Goal: Information Seeking & Learning: Learn about a topic

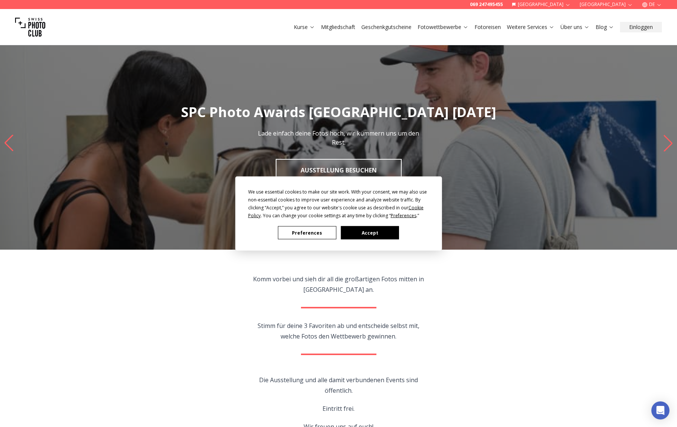
click at [318, 234] on button "Preferences" at bounding box center [307, 233] width 58 height 13
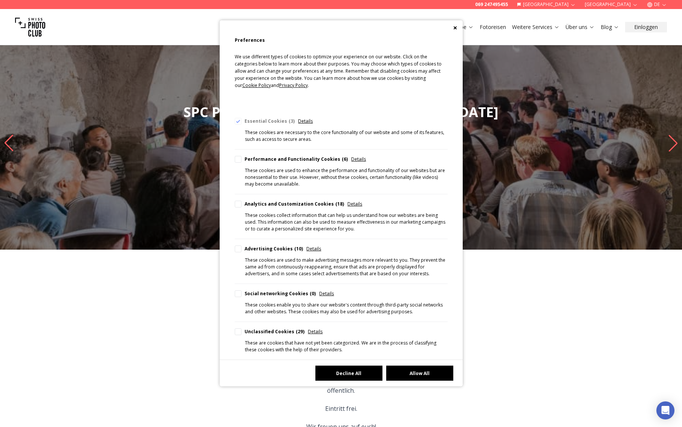
click at [350, 369] on button "Decline All" at bounding box center [348, 373] width 67 height 15
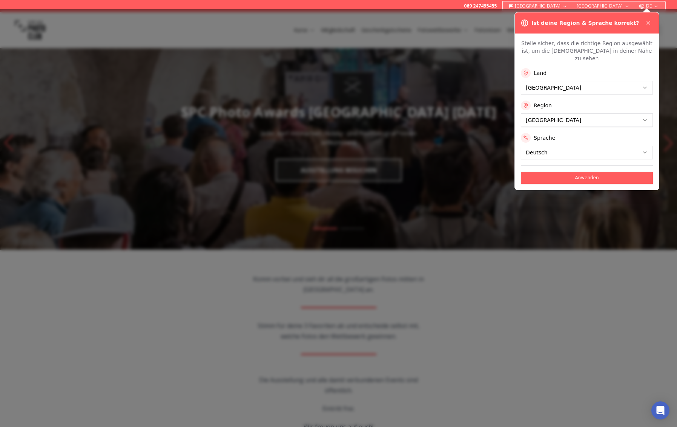
click at [570, 71] on div "Land [GEOGRAPHIC_DATA]" at bounding box center [587, 81] width 132 height 26
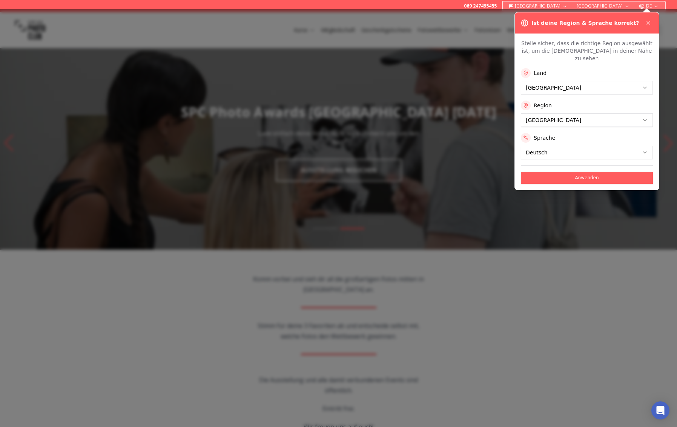
click at [556, 172] on button "Anwenden" at bounding box center [587, 178] width 132 height 12
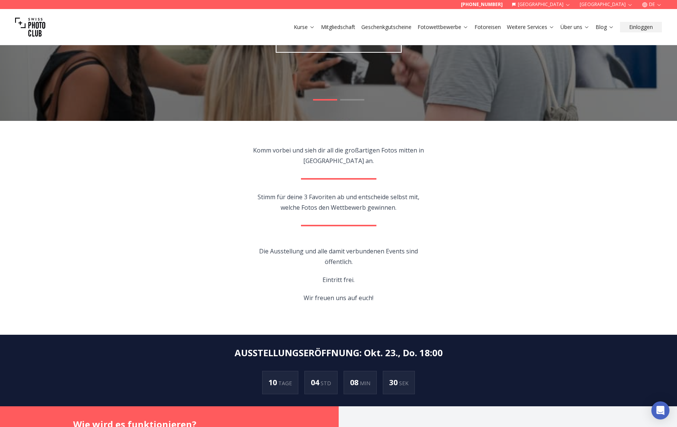
scroll to position [132, 0]
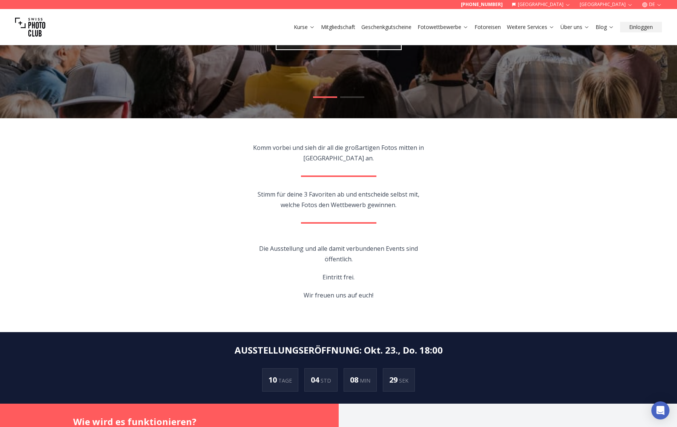
click at [457, 217] on section "Komm vorbei und sieh dir all die großartigen Fotos mitten in [GEOGRAPHIC_DATA] …" at bounding box center [338, 225] width 482 height 214
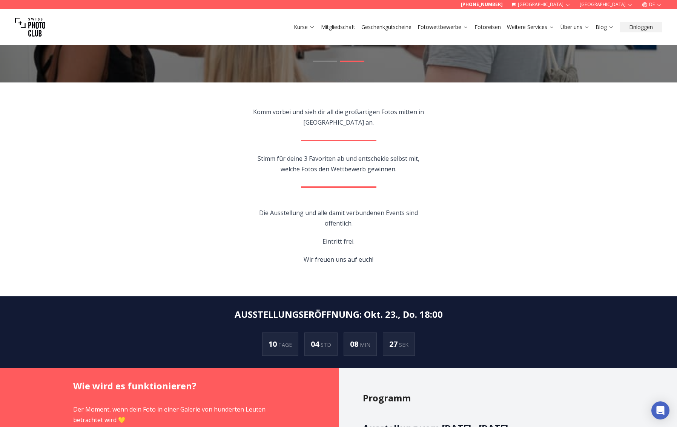
scroll to position [168, 0]
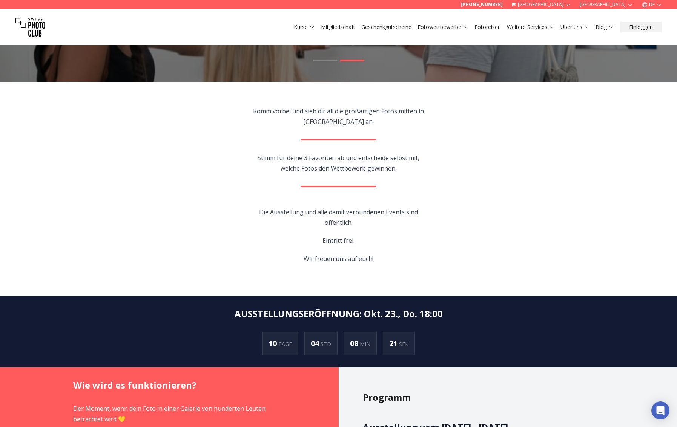
click at [442, 214] on div "Die Ausstellung und alle damit verbundenen Events sind öffentlich. Eintritt fre…" at bounding box center [338, 235] width 221 height 72
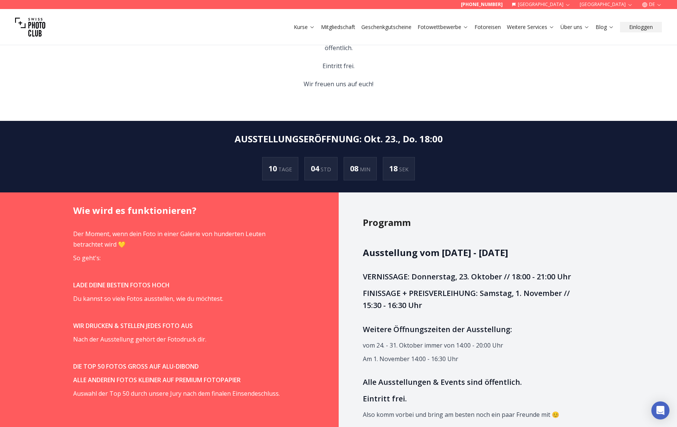
scroll to position [385, 0]
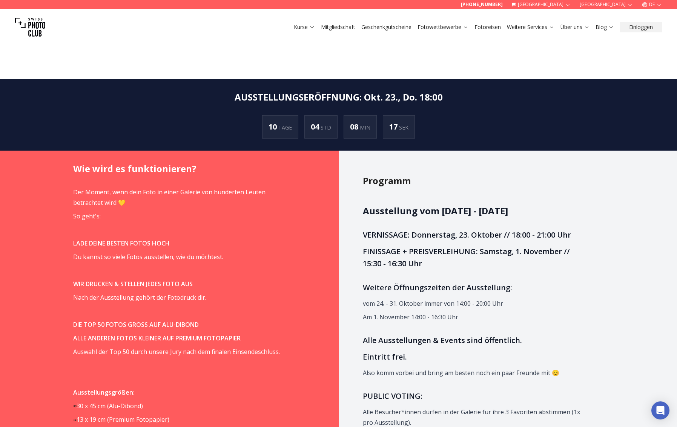
click at [377, 229] on h3 "VERNISSAGE: Donnerstag, 23. Oktober // 18:00 - 21:00 Uhr" at bounding box center [473, 235] width 221 height 12
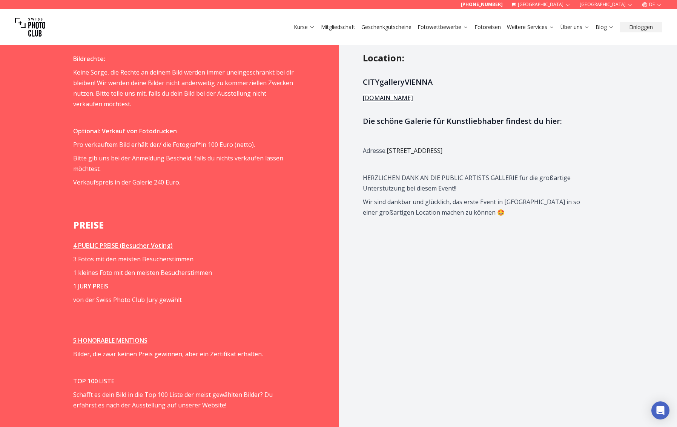
scroll to position [812, 0]
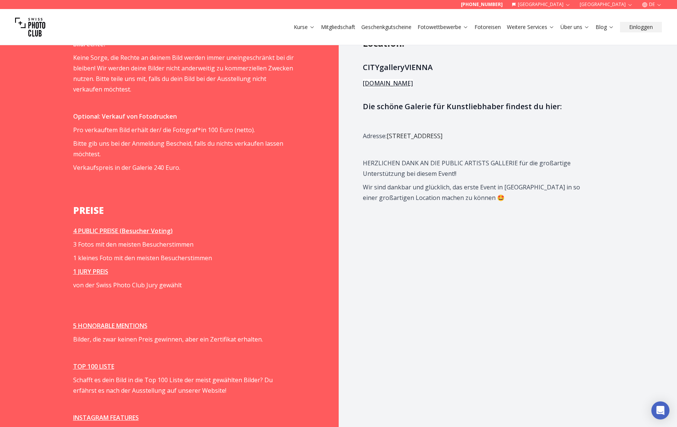
click at [56, 140] on div "Wie wird es funktionieren? Der Moment, wenn dein Foto in einer Galerie von hund…" at bounding box center [193, 105] width 289 height 763
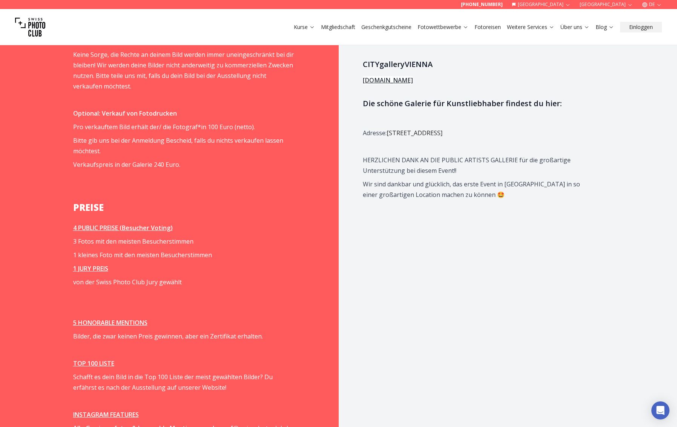
click at [80, 164] on p "Verkaufspreis in der Galerie 240 Euro." at bounding box center [183, 164] width 221 height 11
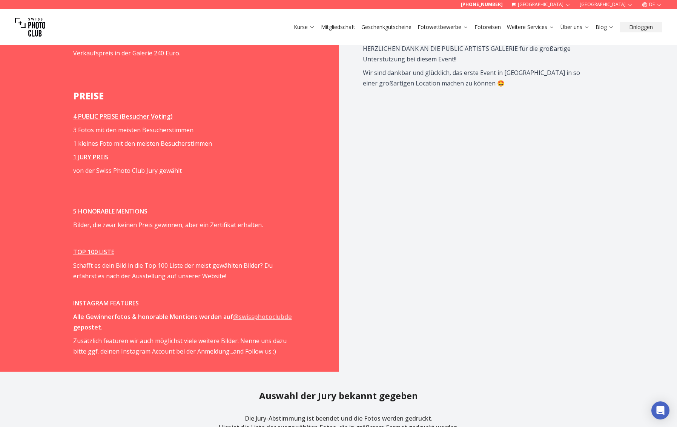
scroll to position [927, 0]
drag, startPoint x: 58, startPoint y: 121, endPoint x: 62, endPoint y: 120, distance: 3.8
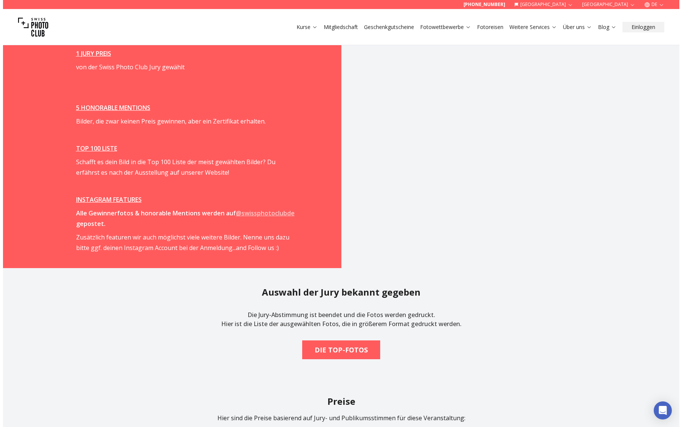
scroll to position [1127, 0]
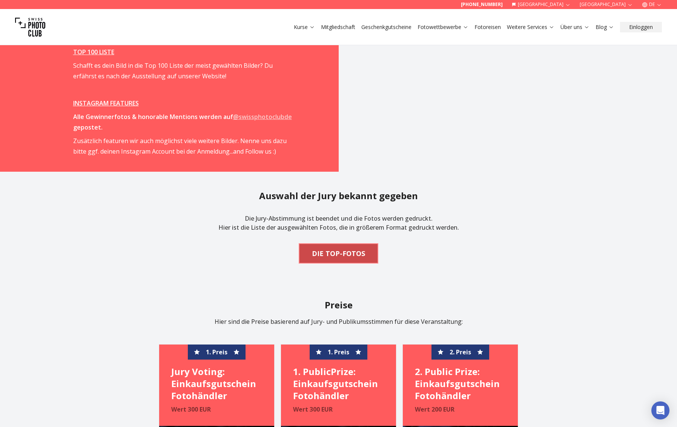
click at [353, 251] on b "DIE TOP-FOTOS" at bounding box center [338, 253] width 53 height 11
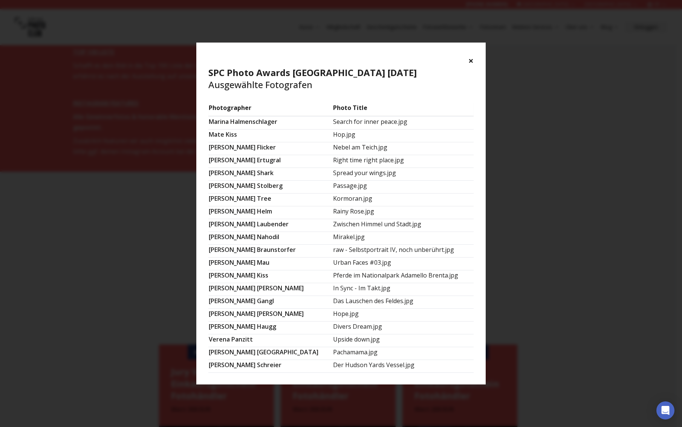
scroll to position [332, 0]
drag, startPoint x: 335, startPoint y: 353, endPoint x: 320, endPoint y: 352, distance: 15.1
click at [333, 352] on td "Pachamama.jpg" at bounding box center [403, 353] width 141 height 13
click at [333, 353] on td "Pachamama.jpg" at bounding box center [403, 353] width 141 height 13
drag, startPoint x: 362, startPoint y: 321, endPoint x: 350, endPoint y: 350, distance: 31.4
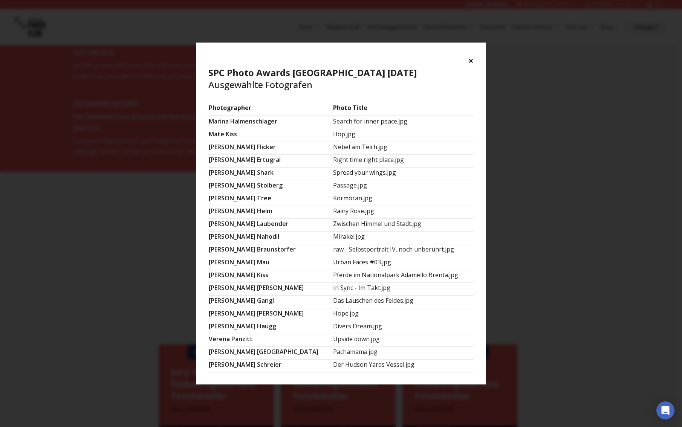
click at [362, 322] on td "Divers Dream.jpg" at bounding box center [403, 328] width 141 height 13
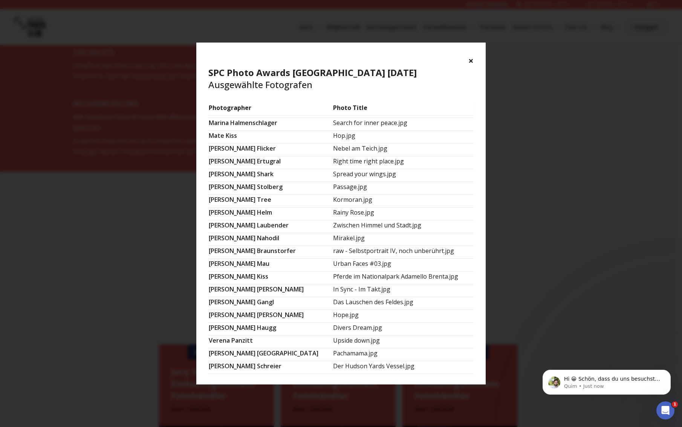
scroll to position [329, 0]
click at [372, 342] on td "Upside down.jpg" at bounding box center [403, 343] width 141 height 13
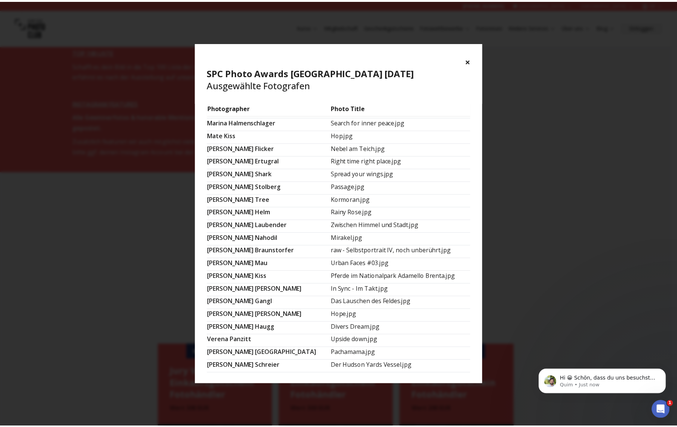
scroll to position [332, 0]
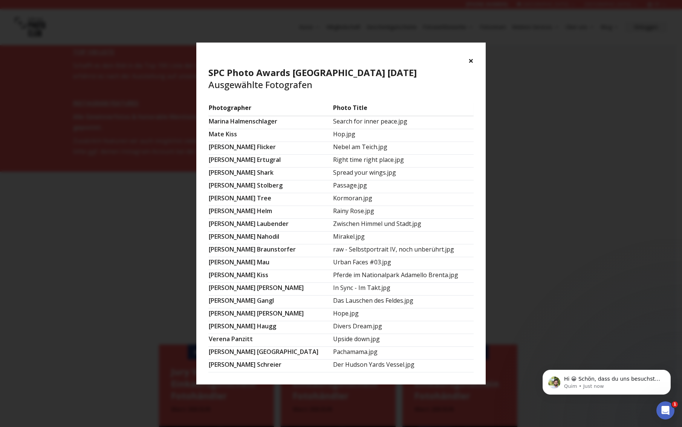
click at [400, 205] on td "Kormoran.jpg" at bounding box center [403, 199] width 141 height 13
click at [468, 62] on div "× SPC Photo Awards [GEOGRAPHIC_DATA] [DATE] Ausgewählte Fotografen" at bounding box center [340, 73] width 289 height 60
click at [470, 63] on button "×" at bounding box center [471, 61] width 5 height 12
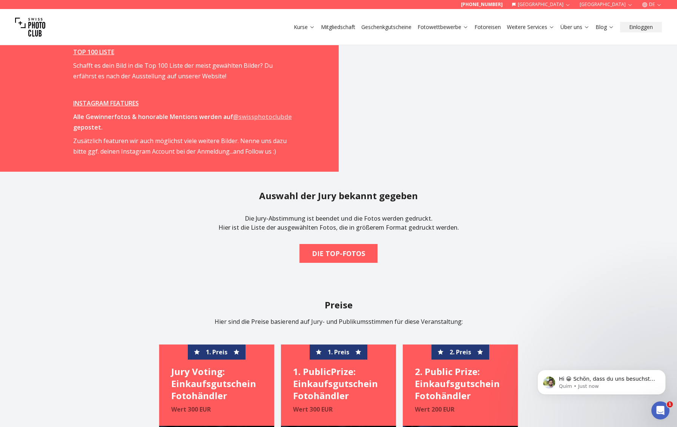
click at [555, 218] on section "Auswahl der Jury bekannt gegeben Die Jury-Abstimmung ist beendet und die Fotos …" at bounding box center [338, 226] width 482 height 109
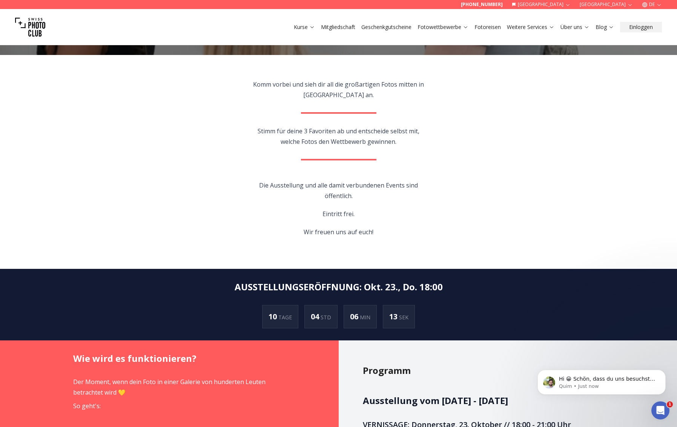
scroll to position [170, 0]
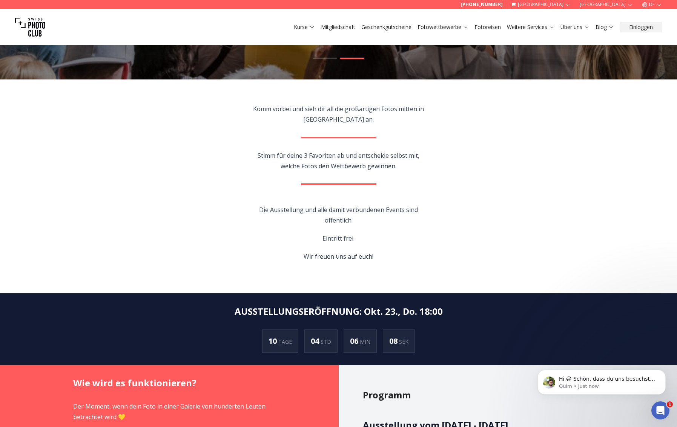
click at [461, 276] on section "Komm vorbei und sieh dir all die großartigen Fotos mitten in [GEOGRAPHIC_DATA] …" at bounding box center [338, 187] width 482 height 214
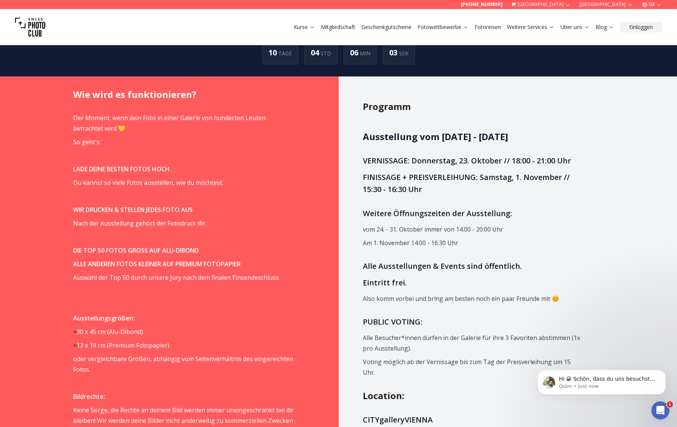
scroll to position [482, 0]
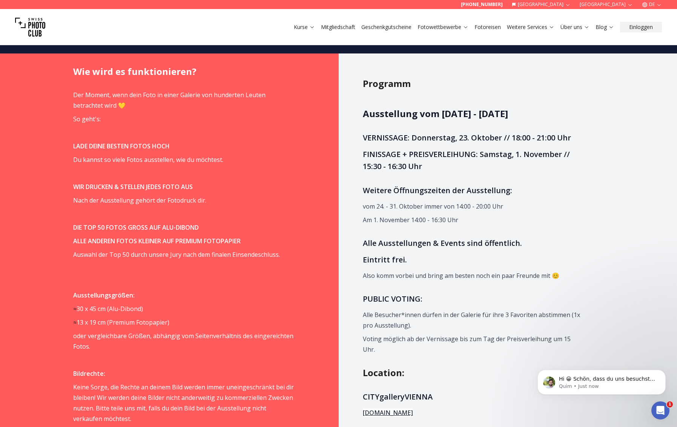
click at [563, 209] on p "vom 24. - 31. Oktober immer von 14:00 - 20:00 Uhr" at bounding box center [473, 206] width 221 height 11
click at [576, 204] on p "vom 24. - 31. Oktober immer von 14:00 - 20:00 Uhr" at bounding box center [473, 206] width 221 height 11
click at [573, 207] on p "vom 24. - 31. Oktober immer von 14:00 - 20:00 Uhr" at bounding box center [473, 206] width 221 height 11
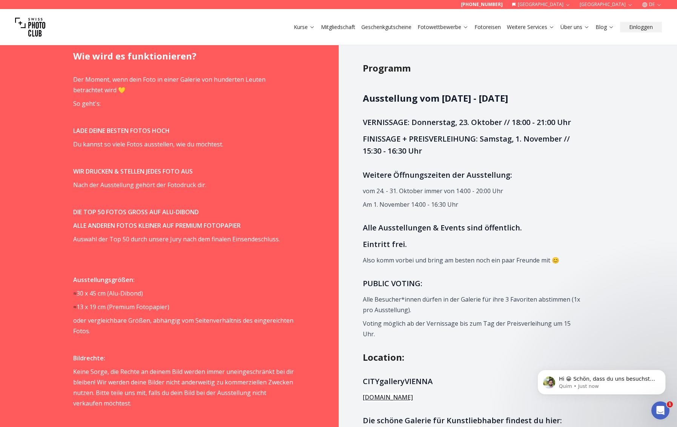
scroll to position [496, 0]
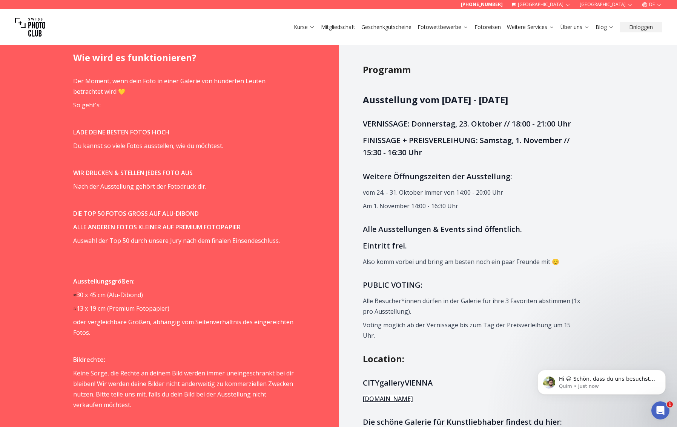
click at [622, 207] on div "Programm Ausstellung vom [DATE] - [DATE] VERNISSAGE: [DATE] // 18:00 - 21:00 Uh…" at bounding box center [482, 421] width 289 height 763
click at [614, 202] on div "Programm Ausstellung vom [DATE] - [DATE] VERNISSAGE: [DATE] // 18:00 - 21:00 Uh…" at bounding box center [482, 421] width 289 height 763
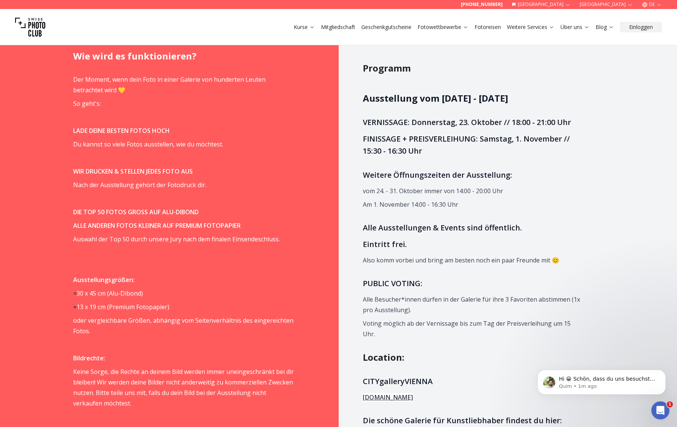
click at [595, 244] on div "Programm Ausstellung vom [DATE] - [DATE] VERNISSAGE: [DATE] // 18:00 - 21:00 Uh…" at bounding box center [482, 419] width 289 height 763
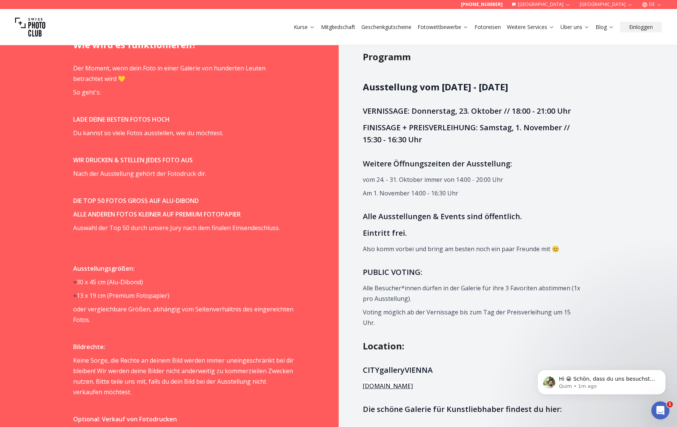
click at [595, 207] on div "Programm Ausstellung vom [DATE] - [DATE] VERNISSAGE: [DATE] // 18:00 - 21:00 Uh…" at bounding box center [482, 408] width 289 height 763
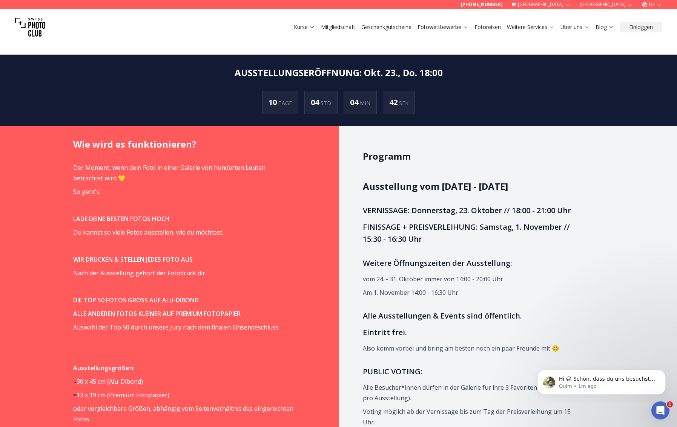
scroll to position [409, 0]
click at [576, 237] on h3 "FINISSAGE + PREISVERLEIHUNG: Samstag, 1. November // 15:30 - 16:30 Uhr" at bounding box center [473, 234] width 221 height 24
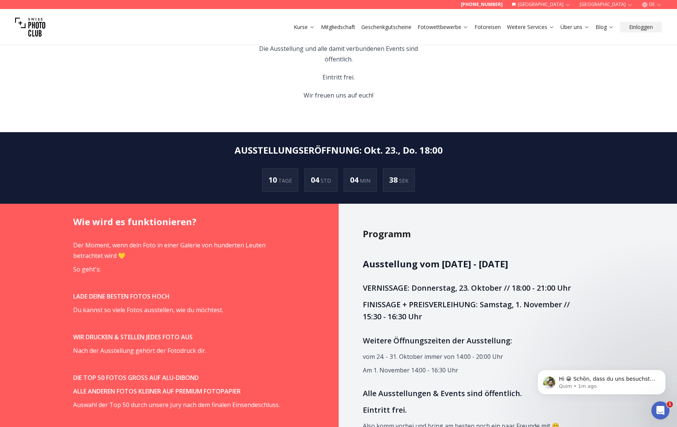
scroll to position [331, 0]
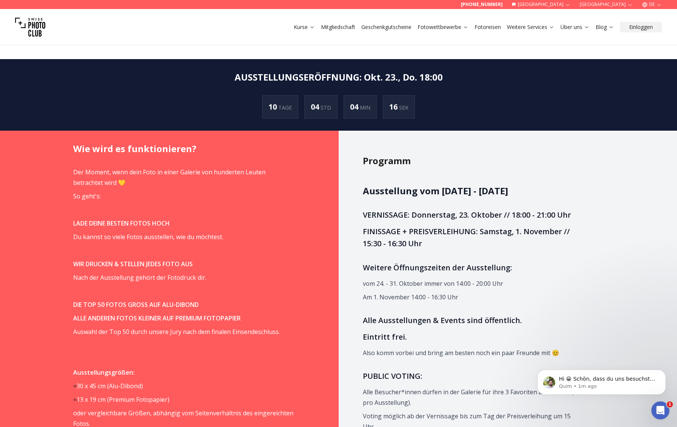
scroll to position [406, 0]
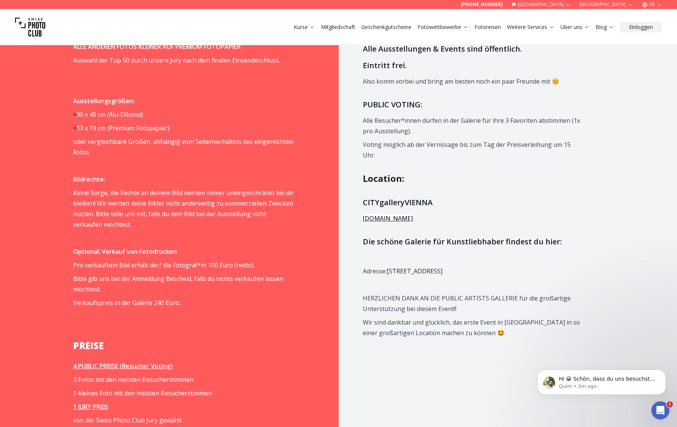
scroll to position [678, 0]
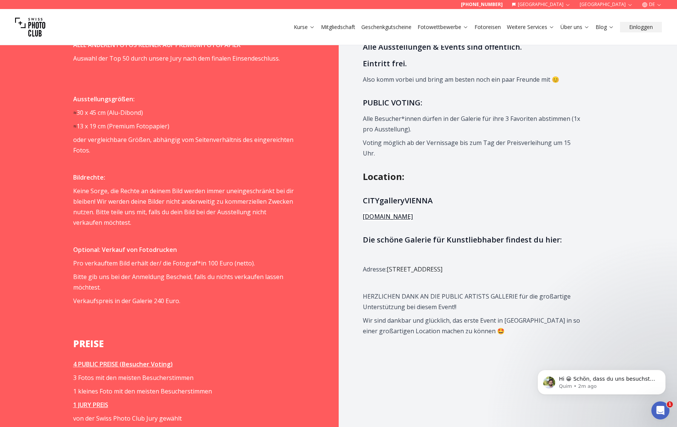
click at [332, 190] on div "Wie wird es funktionieren? Der Moment, wenn dein Foto in einer Galerie von hund…" at bounding box center [193, 238] width 289 height 763
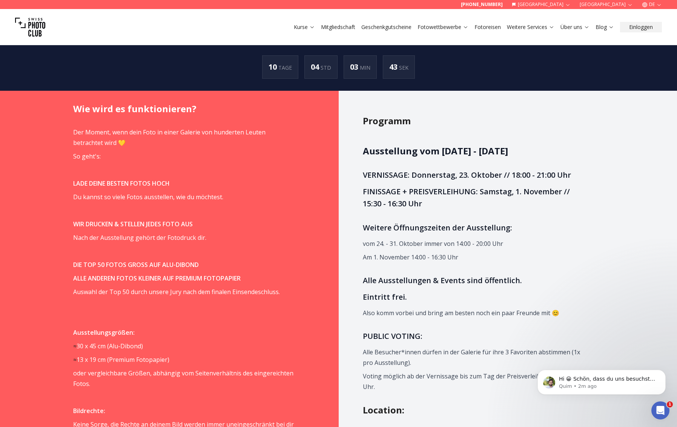
scroll to position [444, 0]
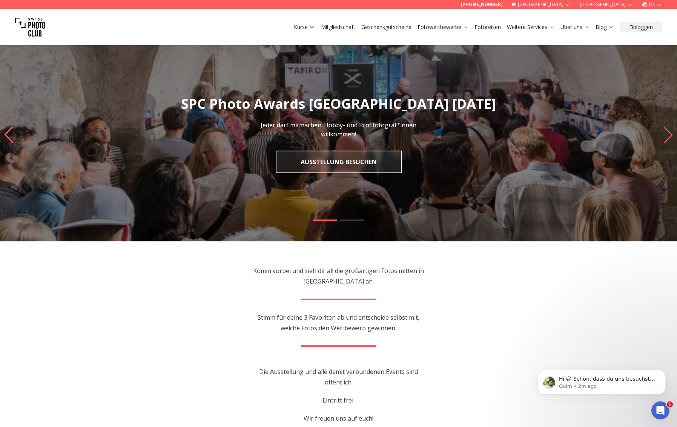
scroll to position [0, 0]
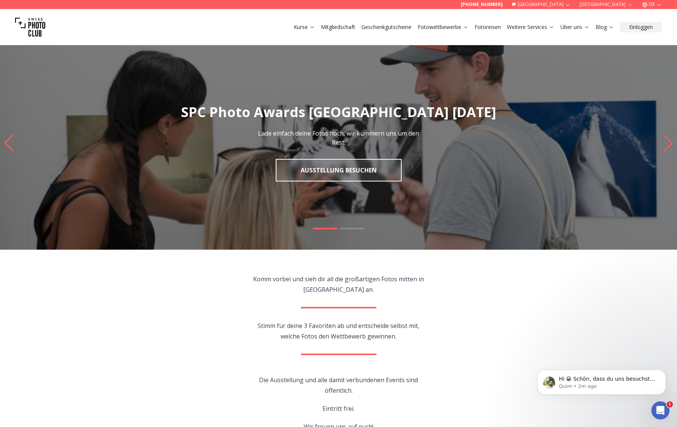
click at [365, 262] on section "Komm vorbei und sieh dir all die großartigen Fotos mitten in [GEOGRAPHIC_DATA] …" at bounding box center [338, 357] width 482 height 214
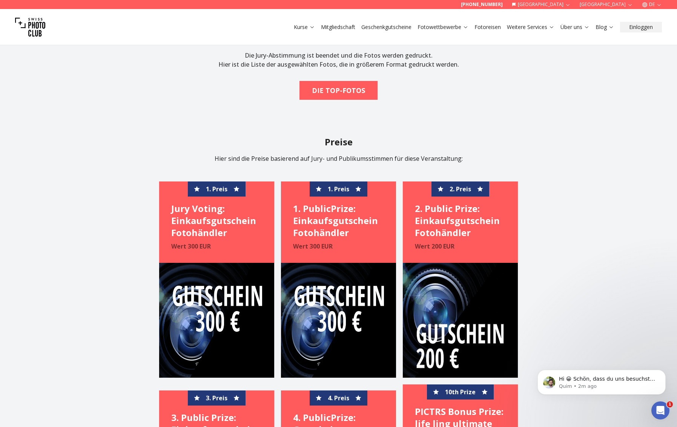
scroll to position [1293, 0]
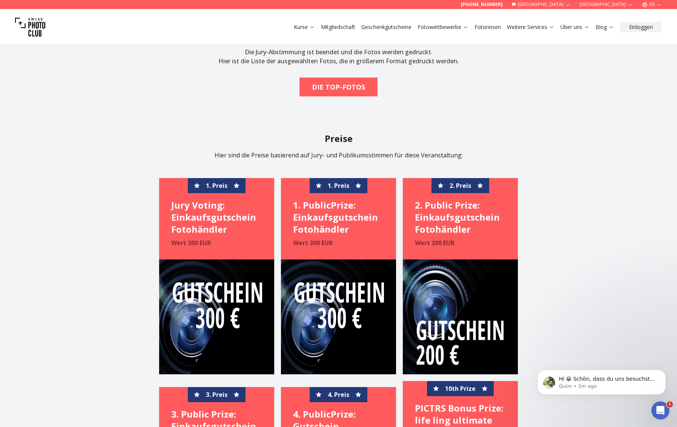
click at [565, 262] on section "Preise Hier sind die Preise basierend auf Jury- und Publikumsstimmen für diese …" at bounding box center [338, 362] width 482 height 458
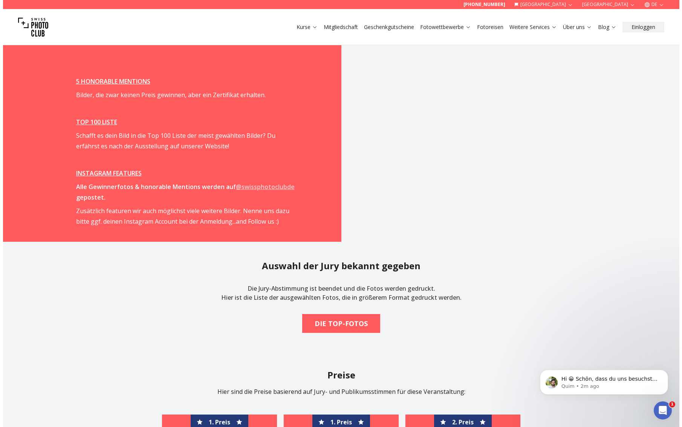
scroll to position [1058, 0]
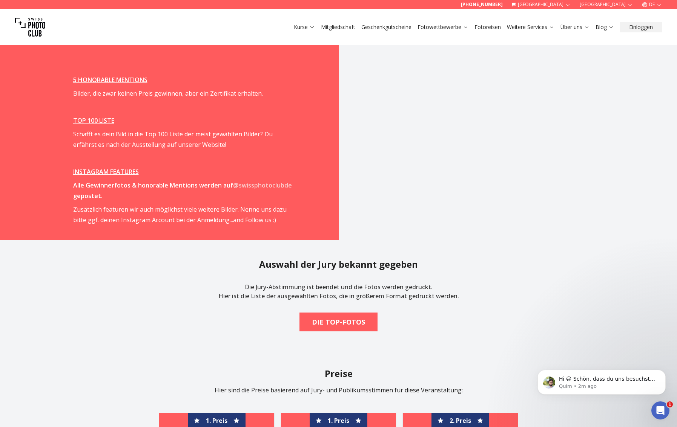
click at [360, 294] on p "Die Jury-Abstimmung ist beendet und die Fotos werden gedruckt. Hier ist die Lis…" at bounding box center [338, 292] width 240 height 30
drag, startPoint x: 320, startPoint y: 291, endPoint x: 326, endPoint y: 296, distance: 8.8
click at [326, 296] on p "Die Jury-Abstimmung ist beendet und die Fotos werden gedruckt. Hier ist die Lis…" at bounding box center [338, 292] width 240 height 30
click at [337, 295] on p "Die Jury-Abstimmung ist beendet und die Fotos werden gedruckt. Hier ist die Lis…" at bounding box center [338, 292] width 240 height 30
click at [338, 320] on b "DIE TOP-FOTOS" at bounding box center [338, 322] width 53 height 11
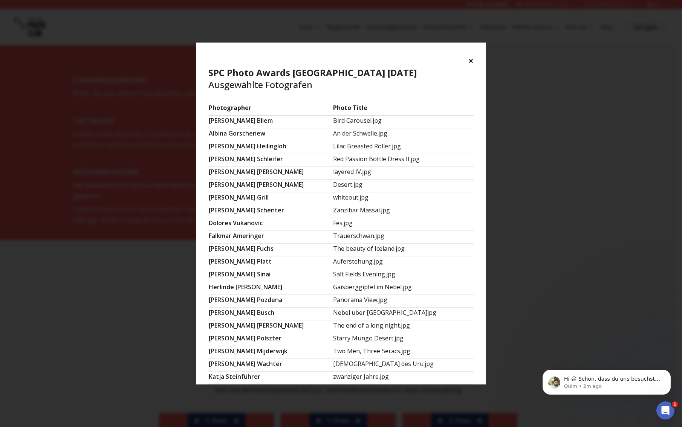
click at [337, 261] on td "Auferstehung.jpg" at bounding box center [403, 263] width 141 height 13
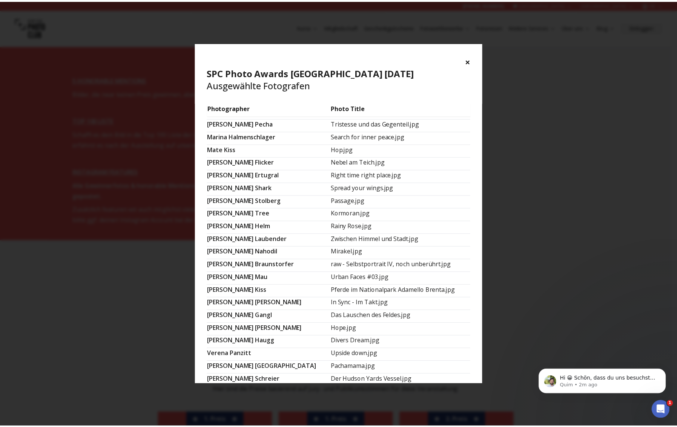
scroll to position [332, 0]
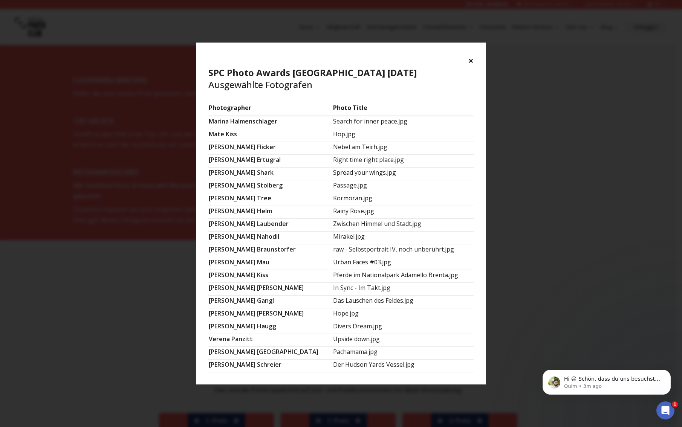
click at [446, 111] on td "Photo Title" at bounding box center [403, 109] width 141 height 13
click at [469, 61] on button "×" at bounding box center [471, 61] width 5 height 12
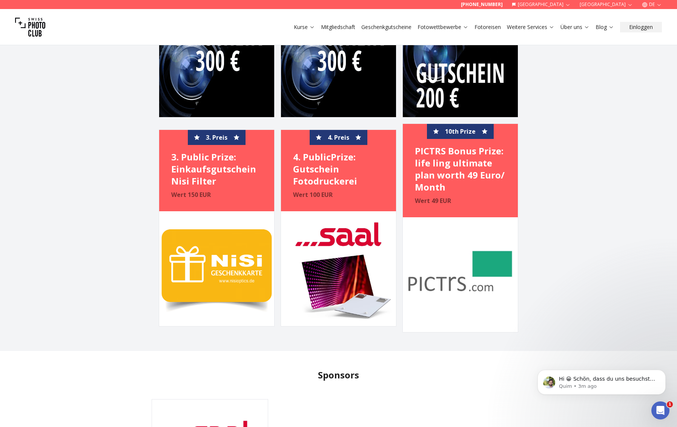
scroll to position [1551, 0]
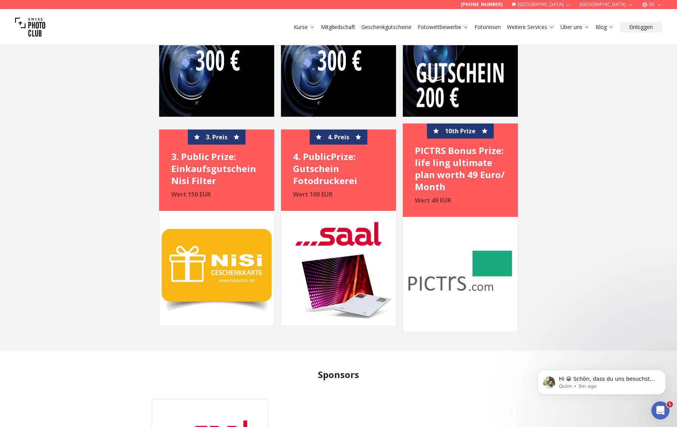
click at [573, 240] on section "Preise Hier sind die Preise basierend auf Jury- und Publikumsstimmen für diese …" at bounding box center [338, 104] width 482 height 458
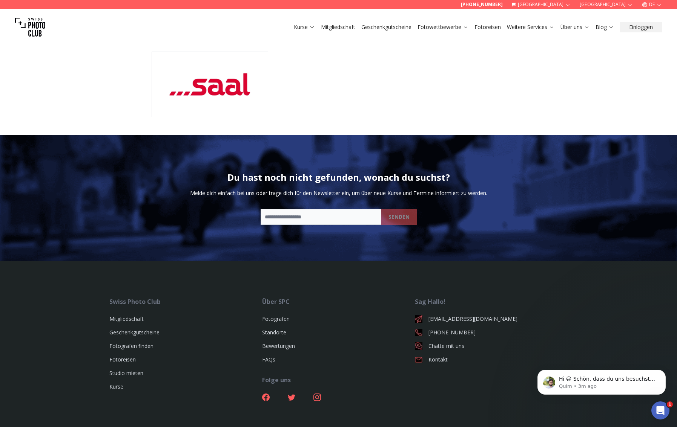
scroll to position [1902, 0]
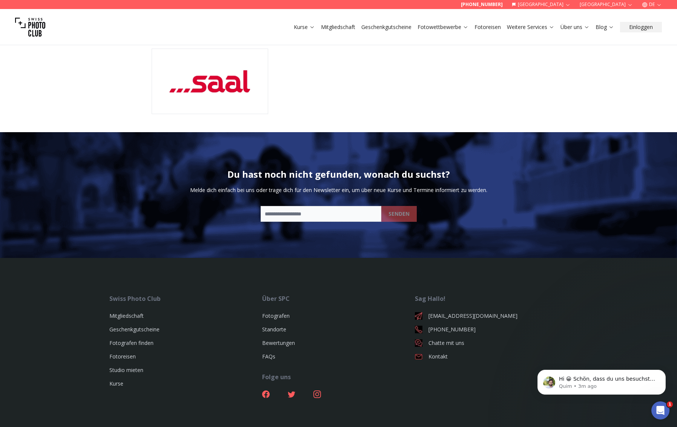
click at [541, 286] on footer "Swiss Photo Club Mitgliedschaft Geschenkgutscheine Fotografen finden Fotoreisen…" at bounding box center [338, 359] width 677 height 202
click at [557, 299] on div "Sag Hallo!" at bounding box center [491, 298] width 153 height 9
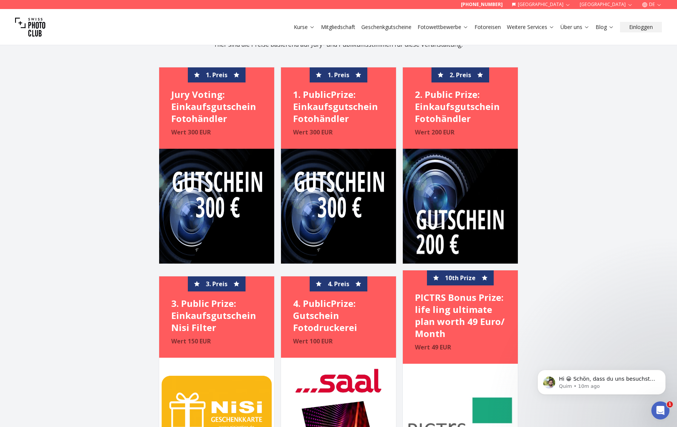
scroll to position [1336, 0]
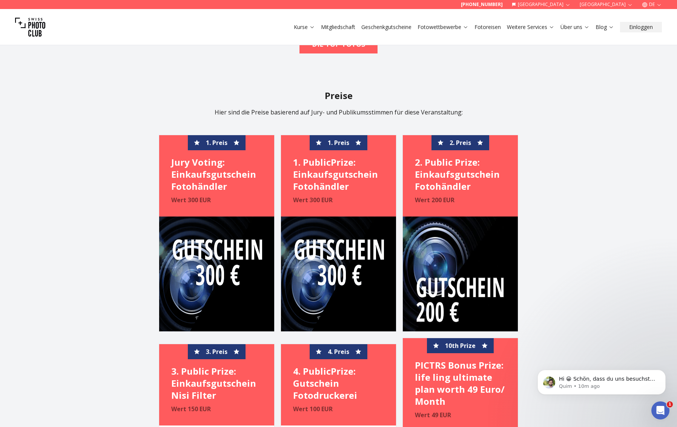
click at [557, 199] on section "Preise Hier sind die Preise basierend auf Jury- und Publikumsstimmen für diese …" at bounding box center [338, 319] width 482 height 458
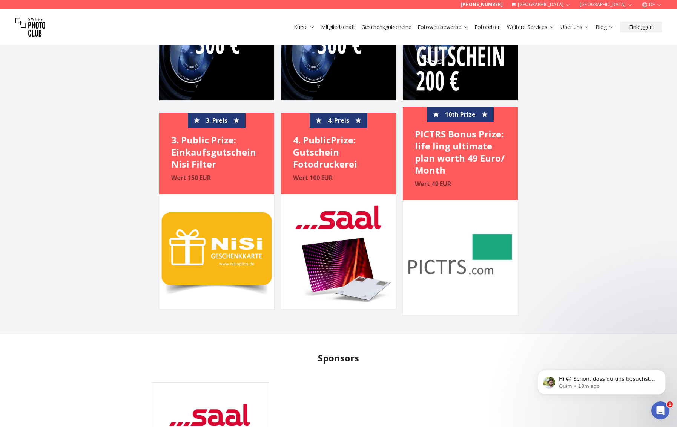
scroll to position [1603, 0]
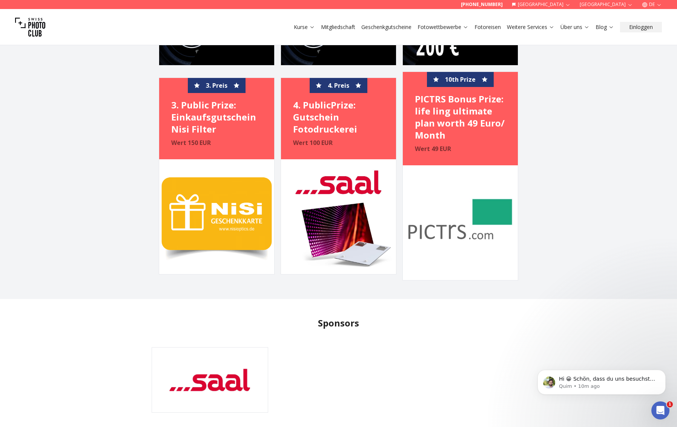
click at [545, 143] on section "Preise Hier sind die Preise basierend auf Jury- und Publikumsstimmen für diese …" at bounding box center [338, 52] width 482 height 458
click at [552, 104] on section "Preise Hier sind die Preise basierend auf Jury- und Publikumsstimmen für diese …" at bounding box center [338, 52] width 482 height 458
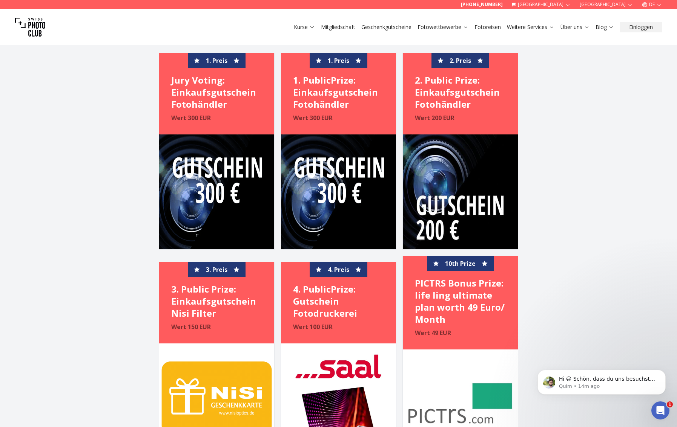
scroll to position [1417, 0]
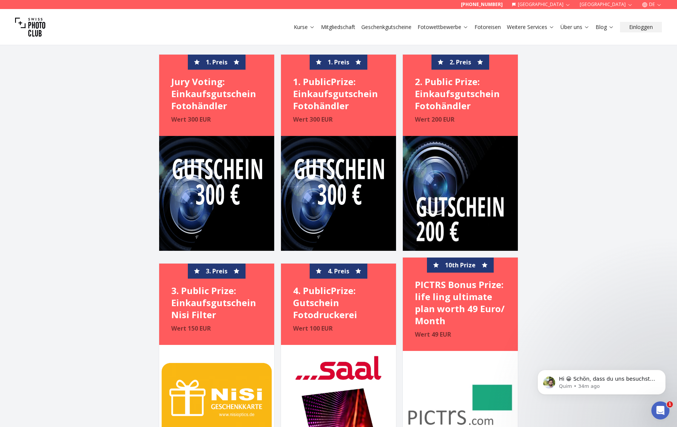
click at [565, 126] on section "Preise Hier sind die Preise basierend auf Jury- und Publikumsstimmen für diese …" at bounding box center [338, 238] width 482 height 458
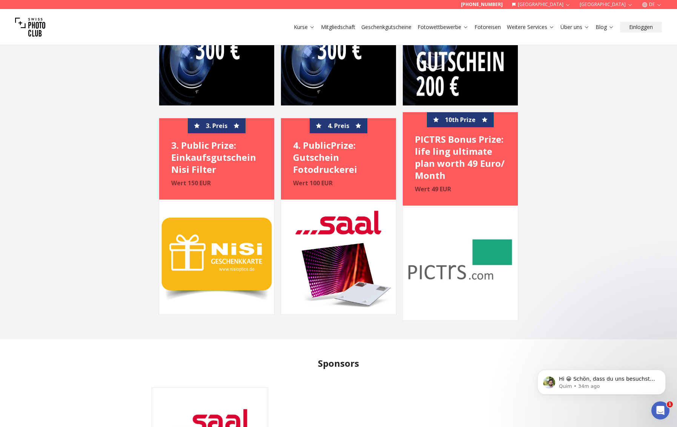
scroll to position [1565, 0]
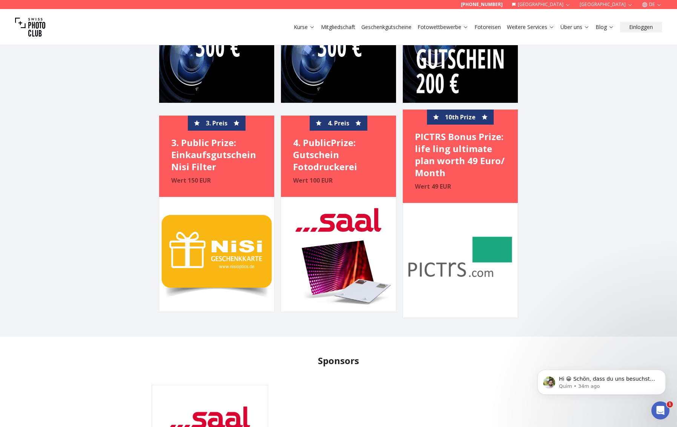
click at [539, 206] on section "Preise Hier sind die Preise basierend auf Jury- und Publikumsstimmen für diese …" at bounding box center [338, 90] width 482 height 458
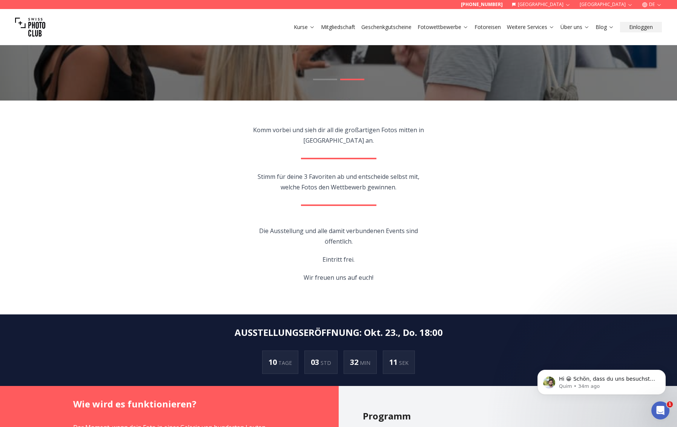
scroll to position [118, 0]
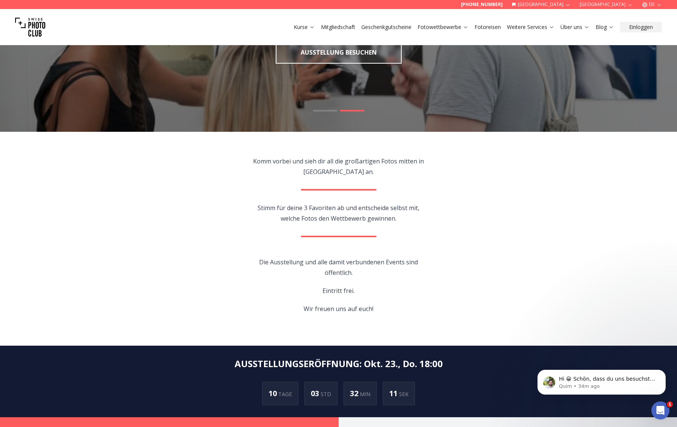
click at [413, 200] on section "Komm vorbei und sieh dir all die großartigen Fotos mitten in [GEOGRAPHIC_DATA] …" at bounding box center [338, 239] width 482 height 214
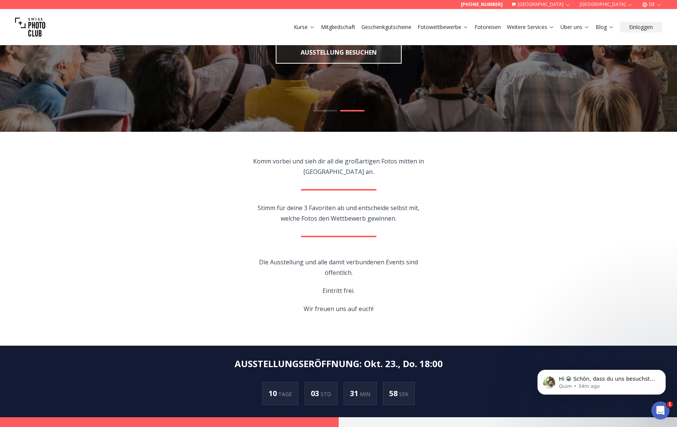
click at [436, 182] on section "Komm vorbei und sieh dir all die großartigen Fotos mitten in [GEOGRAPHIC_DATA] …" at bounding box center [338, 239] width 482 height 214
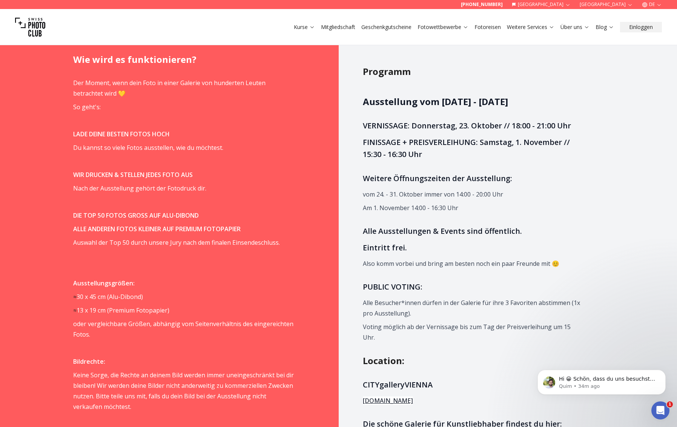
scroll to position [495, 0]
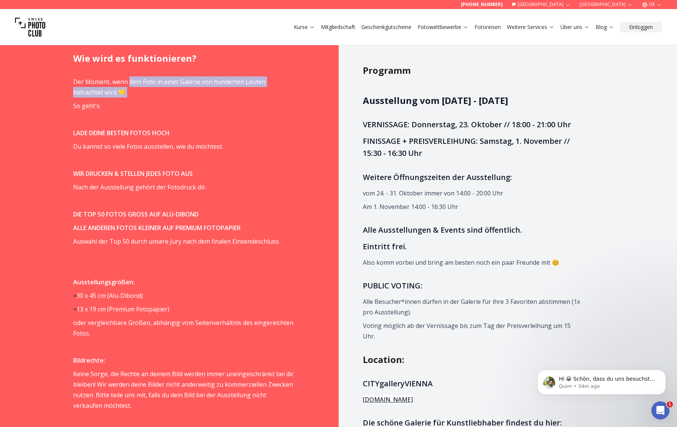
drag, startPoint x: 130, startPoint y: 82, endPoint x: 122, endPoint y: 99, distance: 19.4
click at [122, 99] on span "Der Moment, wenn dein Foto in einer Galerie von hunderten Leuten betrachtet wir…" at bounding box center [183, 433] width 221 height 712
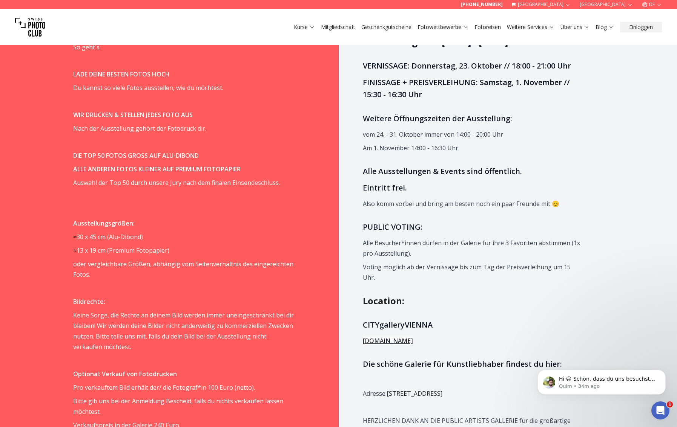
scroll to position [556, 0]
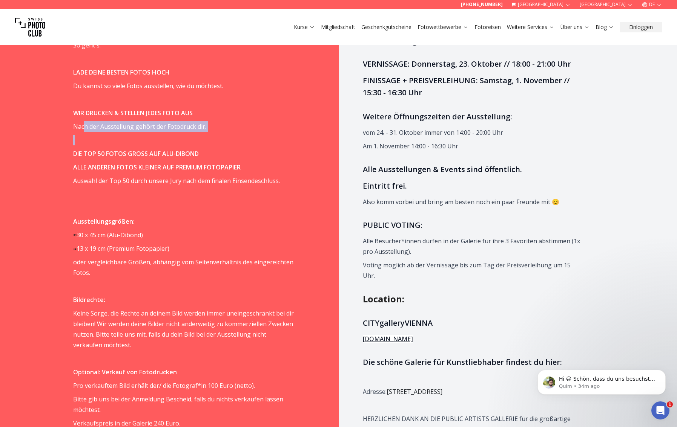
drag, startPoint x: 83, startPoint y: 129, endPoint x: 84, endPoint y: 142, distance: 12.4
click at [84, 137] on span "Der Moment, wenn dein Foto in einer Galerie von hunderten Leuten betrachtet wir…" at bounding box center [183, 372] width 221 height 712
drag, startPoint x: 90, startPoint y: 159, endPoint x: 89, endPoint y: 163, distance: 4.5
click at [89, 163] on span "Der Moment, wenn dein Foto in einer Galerie von hunderten Leuten betrachtet wir…" at bounding box center [183, 372] width 221 height 712
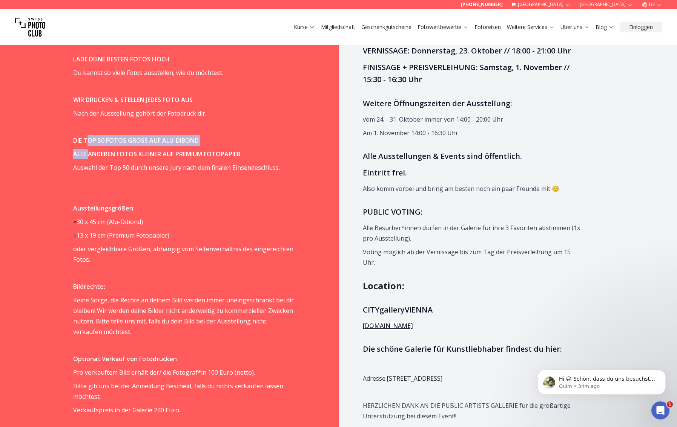
scroll to position [574, 0]
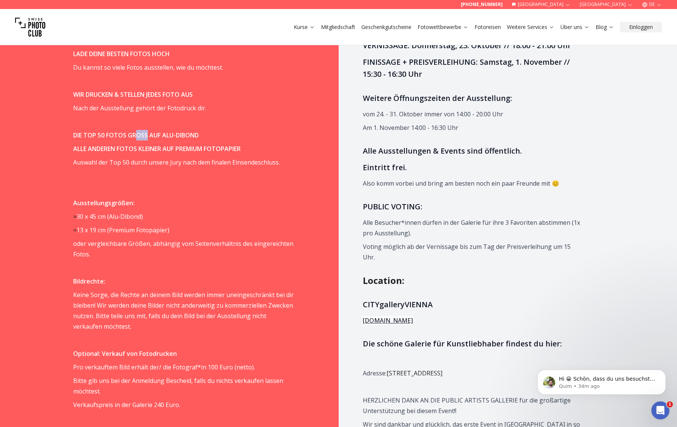
drag, startPoint x: 143, startPoint y: 140, endPoint x: 148, endPoint y: 140, distance: 5.3
click at [148, 140] on p "DIE TOP 50 FOTOS GROSS AUF ALU-DIBOND" at bounding box center [183, 135] width 221 height 11
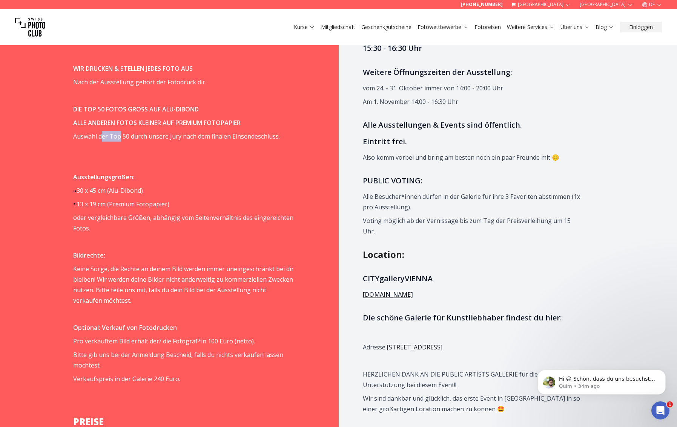
drag, startPoint x: 119, startPoint y: 133, endPoint x: 103, endPoint y: 134, distance: 16.2
click at [103, 134] on span "Auswahl der Top 50 durch unsere Jury nach dem finalen Einsendeschluss." at bounding box center [176, 136] width 207 height 8
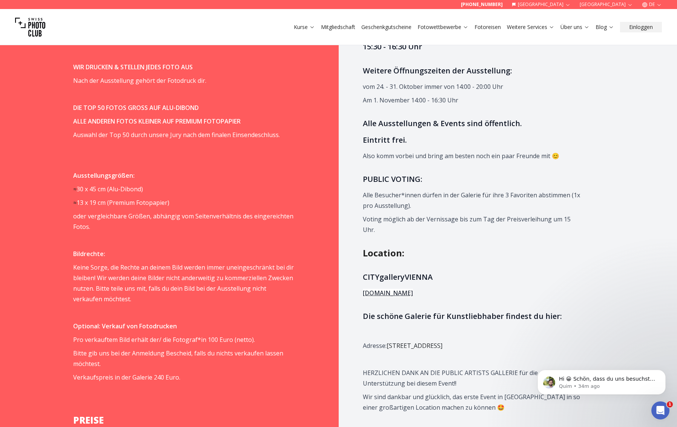
drag, startPoint x: 111, startPoint y: 138, endPoint x: 127, endPoint y: 138, distance: 16.6
click at [126, 138] on span "Auswahl der Top 50 durch unsere Jury nach dem finalen Einsendeschluss." at bounding box center [176, 135] width 207 height 8
drag, startPoint x: 136, startPoint y: 133, endPoint x: 150, endPoint y: 133, distance: 14.0
click at [150, 133] on span "Auswahl der Top 50 durch unsere Jury nach dem finalen Einsendeschluss." at bounding box center [176, 135] width 207 height 8
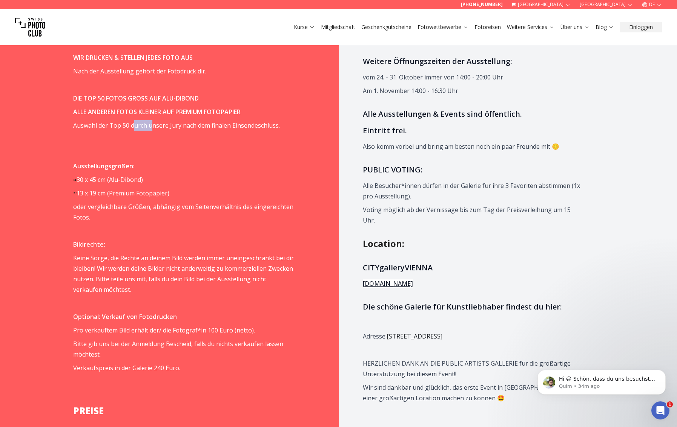
scroll to position [628, 0]
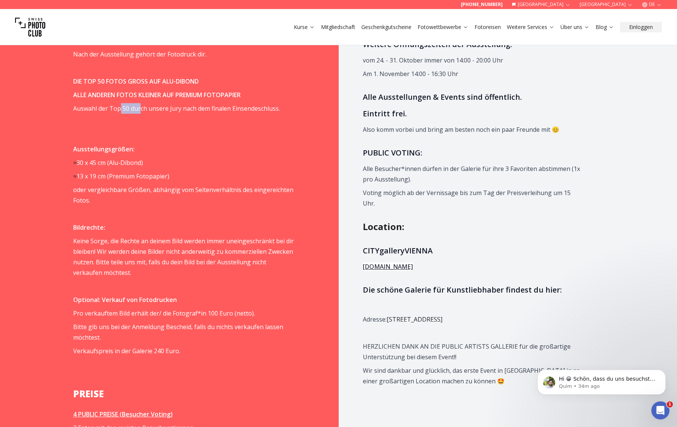
drag, startPoint x: 119, startPoint y: 113, endPoint x: 141, endPoint y: 109, distance: 22.6
click at [140, 109] on p "Auswahl der Top 50 durch unsere Jury nach dem finalen Einsendeschluss." at bounding box center [183, 108] width 221 height 11
drag, startPoint x: 141, startPoint y: 109, endPoint x: 177, endPoint y: 109, distance: 35.4
click at [177, 109] on span "Auswahl der Top 50 durch unsere Jury nach dem finalen Einsendeschluss." at bounding box center [176, 108] width 207 height 8
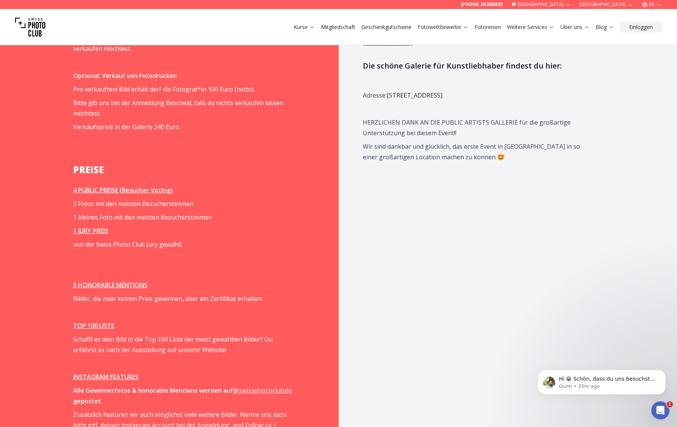
scroll to position [855, 0]
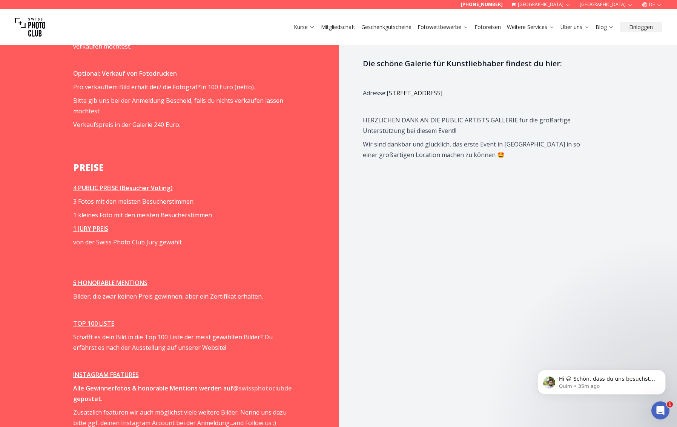
click at [52, 186] on div "Wie wird es funktionieren? Der Moment, wenn dein Foto in einer Galerie von hund…" at bounding box center [193, 62] width 289 height 763
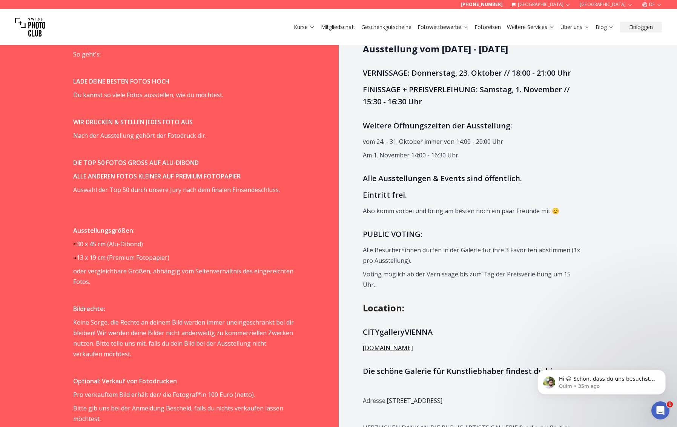
scroll to position [573, 0]
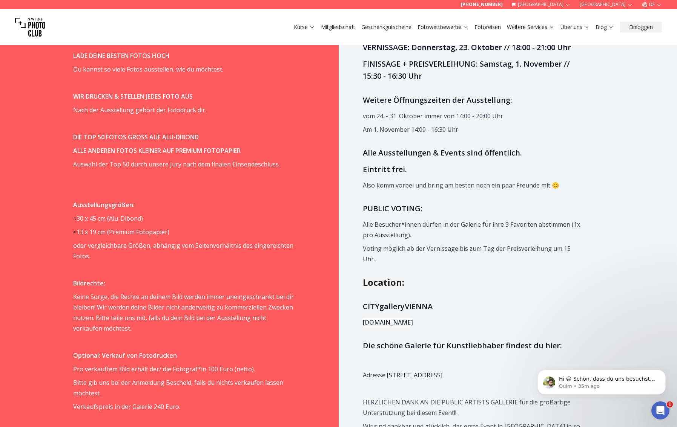
click at [356, 88] on div "Programm Ausstellung vom [DATE] - [DATE] VERNISSAGE: [DATE] // 18:00 - 21:00 Uh…" at bounding box center [482, 344] width 289 height 763
click at [374, 110] on span "Ausstellung vom [DATE] - [DATE] VERNISSAGE: [DATE] // 18:00 - 21:00 Uhr FINISSA…" at bounding box center [473, 140] width 221 height 247
click at [365, 105] on h3 "Weitere Öffnungszeiten der Ausstellung:" at bounding box center [473, 100] width 221 height 12
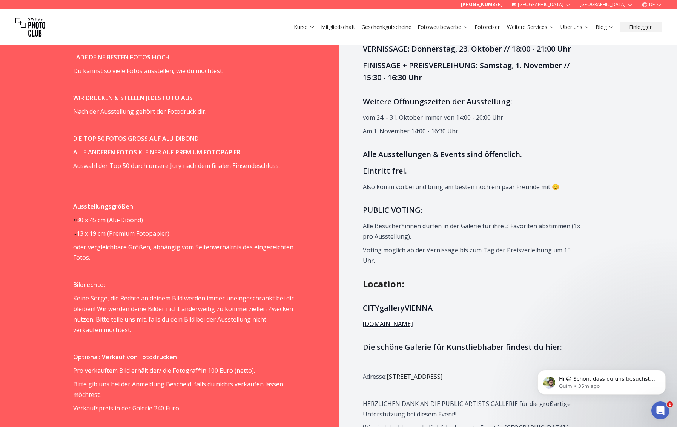
scroll to position [570, 0]
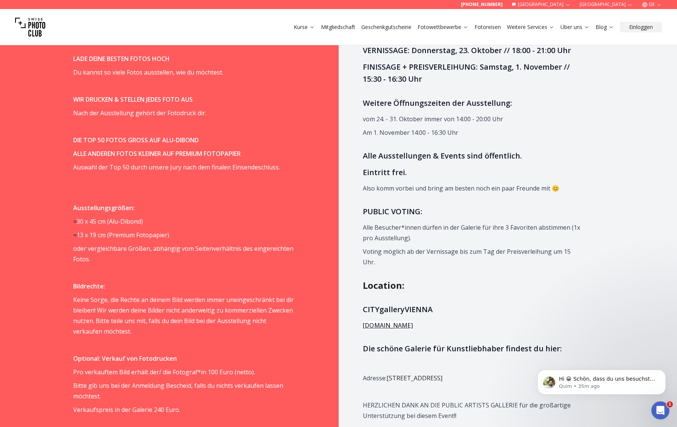
click at [553, 149] on span "Ausstellung vom [DATE] - [DATE] VERNISSAGE: [DATE] // 18:00 - 21:00 Uhr FINISSA…" at bounding box center [473, 143] width 221 height 247
click at [358, 121] on div "Programm Ausstellung vom [DATE] - [DATE] VERNISSAGE: [DATE] // 18:00 - 21:00 Uh…" at bounding box center [482, 347] width 289 height 763
click at [358, 114] on div "Programm Ausstellung vom [DATE] - [DATE] VERNISSAGE: [DATE] // 18:00 - 21:00 Uh…" at bounding box center [482, 347] width 289 height 763
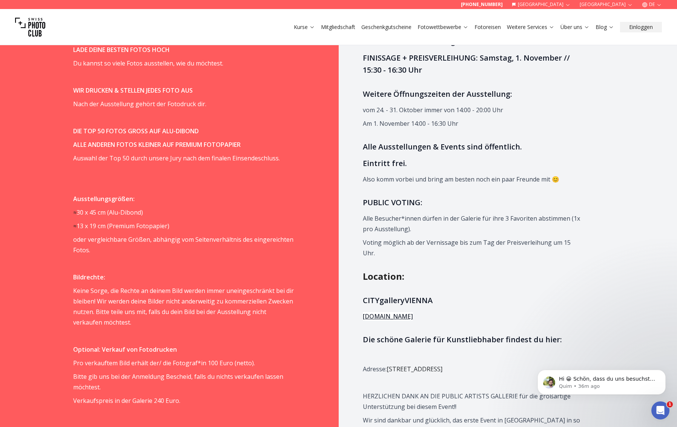
scroll to position [580, 0]
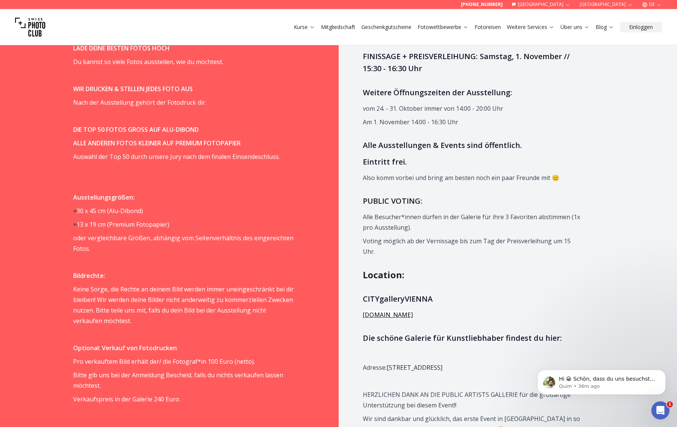
click at [355, 92] on div "Programm Ausstellung vom [DATE] - [DATE] VERNISSAGE: [DATE] // 18:00 - 21:00 Uh…" at bounding box center [482, 337] width 289 height 763
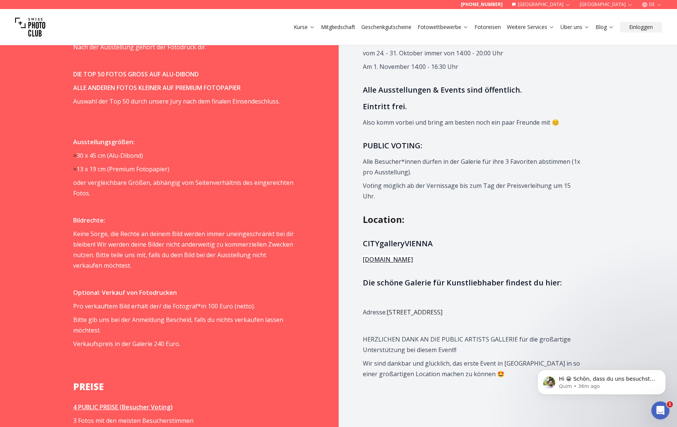
scroll to position [638, 0]
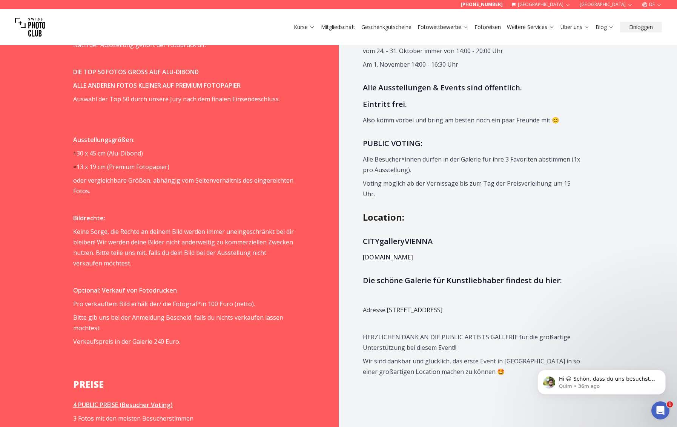
click at [355, 122] on div "Programm Ausstellung vom [DATE] - [DATE] VERNISSAGE: [DATE] // 18:00 - 21:00 Uh…" at bounding box center [482, 279] width 289 height 763
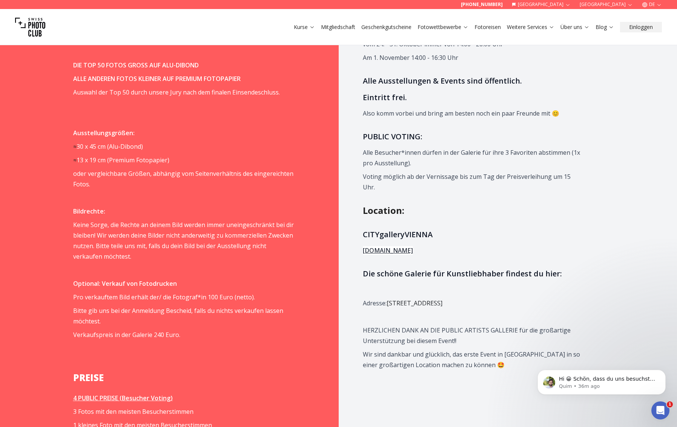
scroll to position [653, 0]
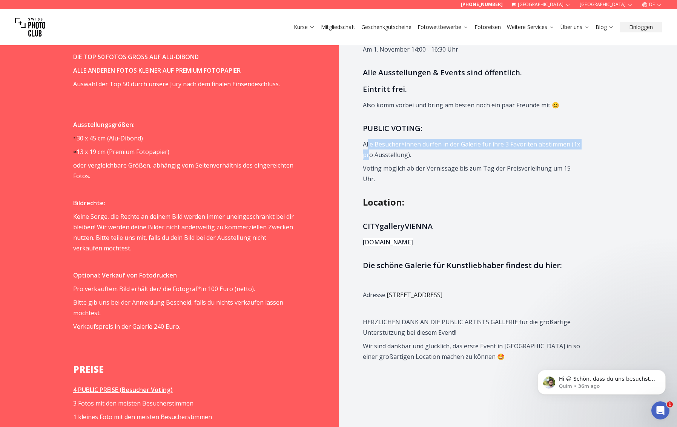
drag, startPoint x: 368, startPoint y: 146, endPoint x: 369, endPoint y: 153, distance: 7.0
click at [369, 153] on p "Alle Besucher*innen dürfen in der Galerie für ihre 3 Favoriten abstimmen (1x pr…" at bounding box center [473, 149] width 221 height 21
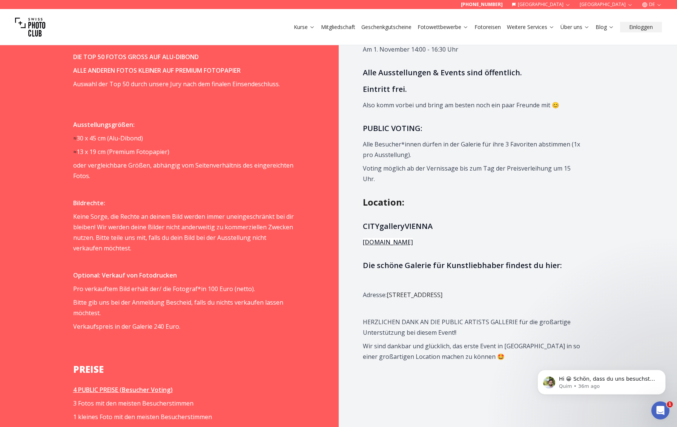
click at [396, 153] on p "Alle Besucher*innen dürfen in der Galerie für ihre 3 Favoriten abstimmen (1x pr…" at bounding box center [473, 149] width 221 height 21
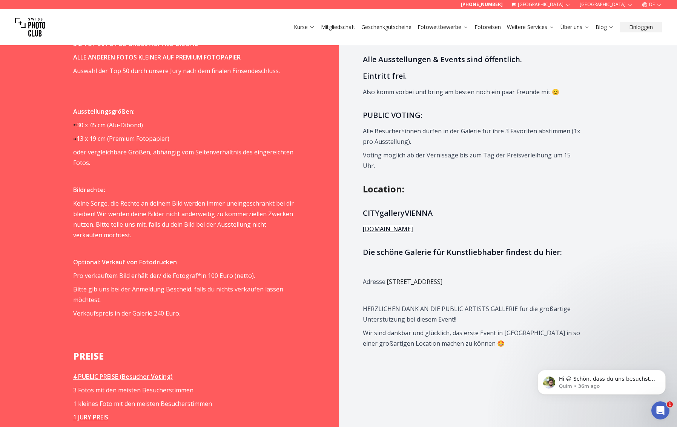
scroll to position [668, 0]
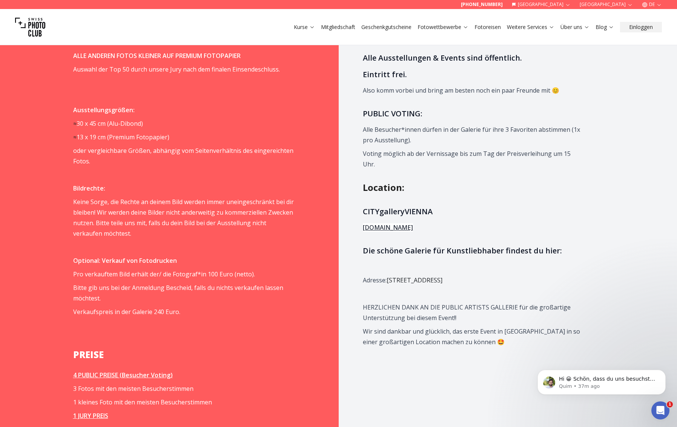
click at [393, 245] on h3 "Die schöne Galerie für Kunstliebhaber findest du hier:" at bounding box center [473, 251] width 221 height 12
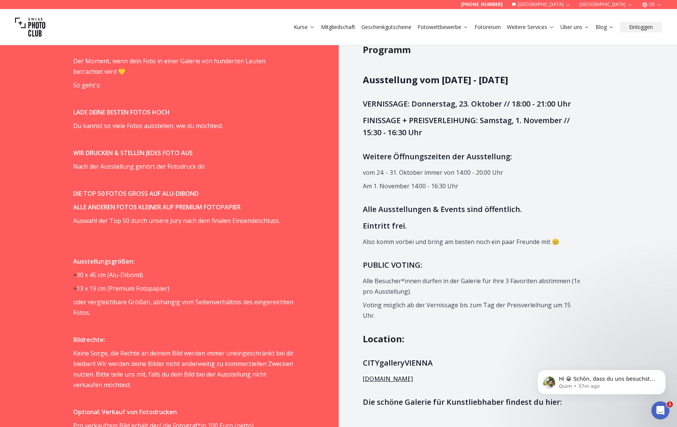
scroll to position [513, 0]
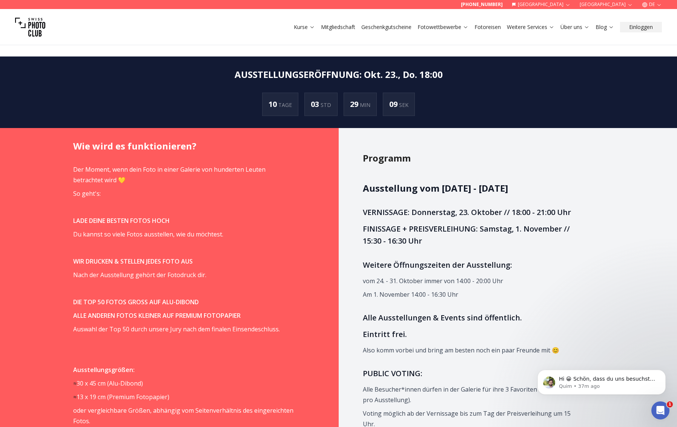
click at [363, 184] on h2 "Ausstellung vom [DATE] - [DATE]" at bounding box center [473, 188] width 221 height 12
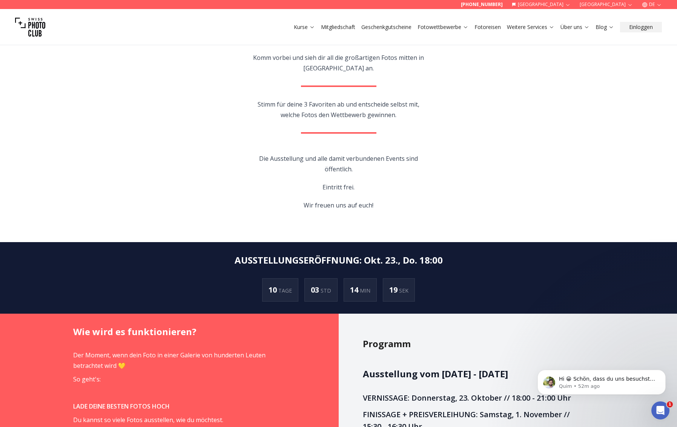
scroll to position [221, 0]
